Goal: Transaction & Acquisition: Subscribe to service/newsletter

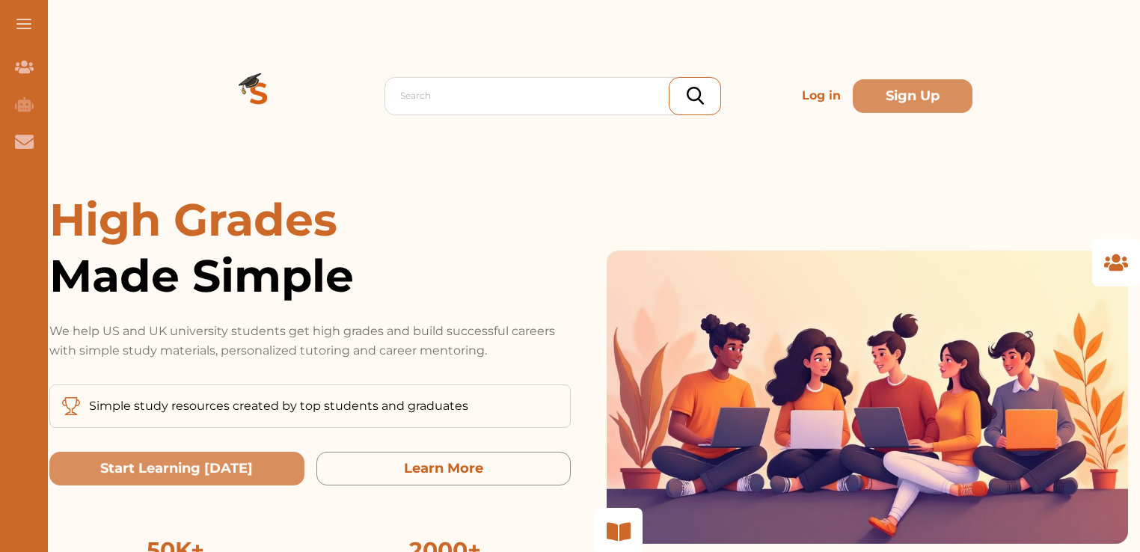
click at [533, 273] on span "Made Simple" at bounding box center [309, 276] width 521 height 56
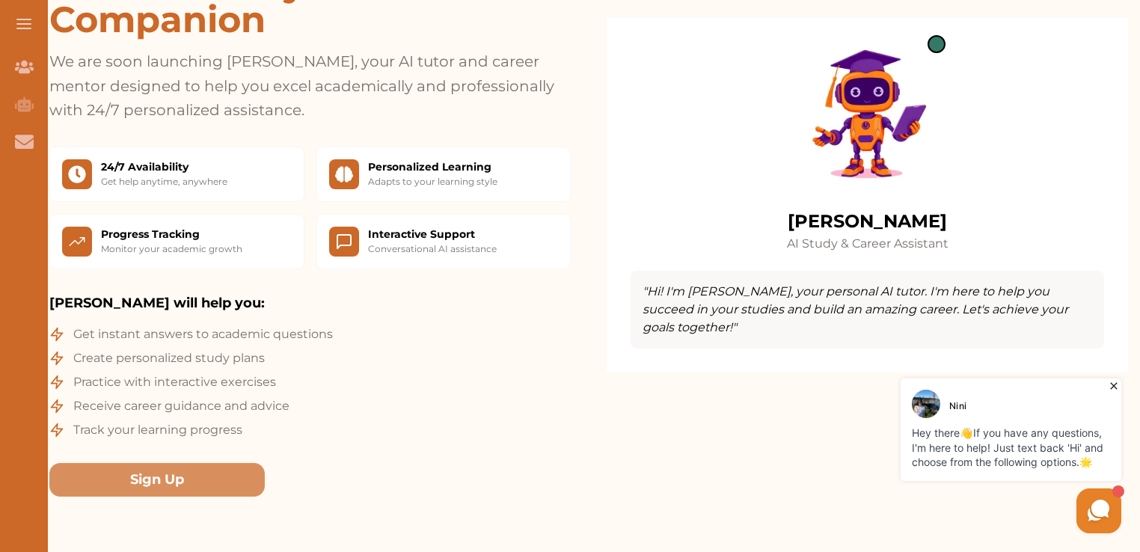
scroll to position [1295, 0]
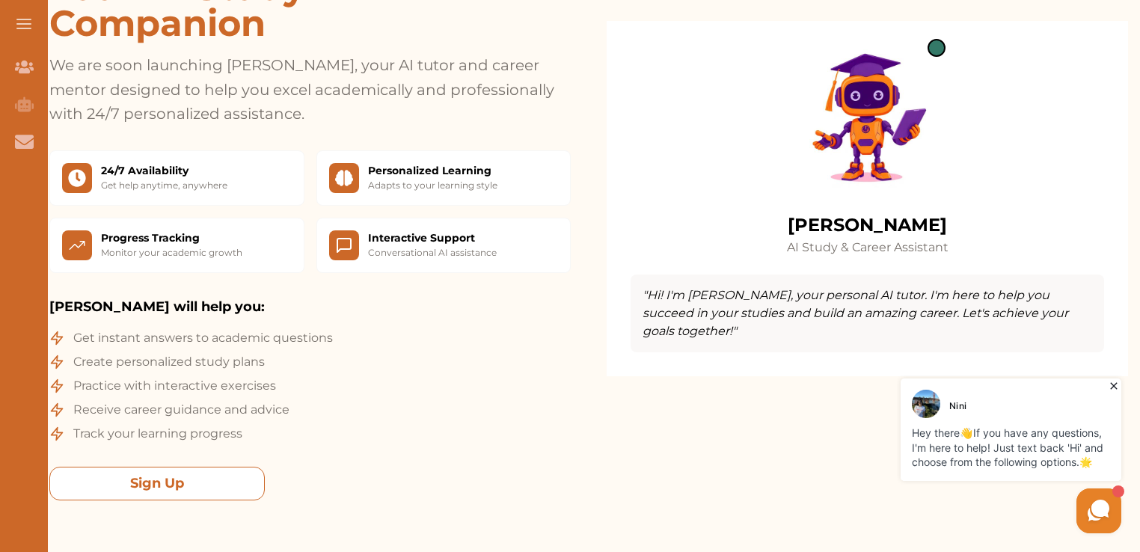
click at [249, 467] on button "Sign Up" at bounding box center [156, 484] width 215 height 34
